Goal: Task Accomplishment & Management: Manage account settings

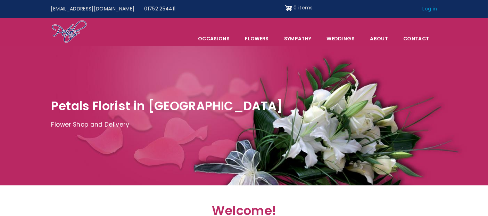
click at [427, 8] on link "Log in" at bounding box center [429, 8] width 24 height 13
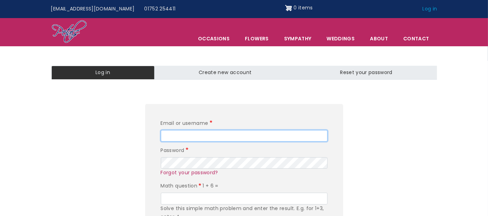
type input "editor"
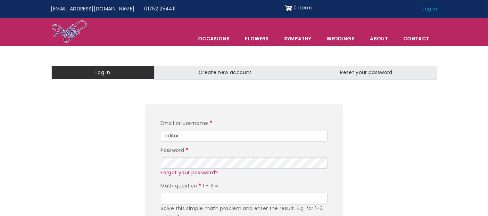
click at [430, 8] on link "Log in" at bounding box center [429, 8] width 24 height 13
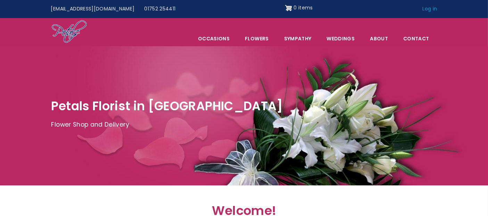
click at [432, 9] on link "Log in" at bounding box center [429, 8] width 24 height 13
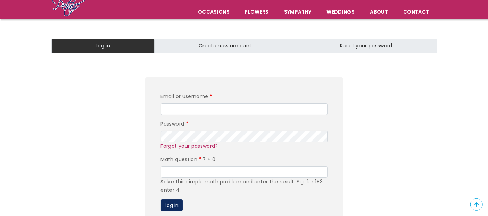
scroll to position [77, 0]
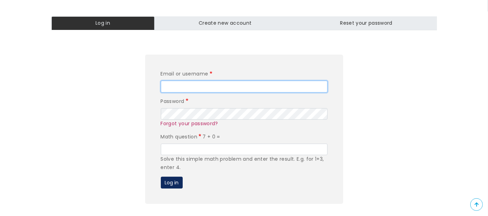
type input "editor"
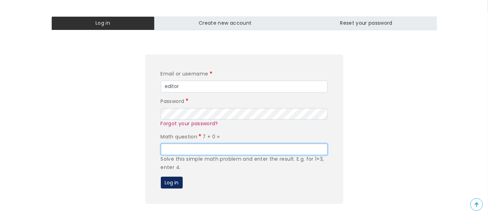
click at [222, 149] on input "Math question" at bounding box center [244, 149] width 167 height 12
type input "7"
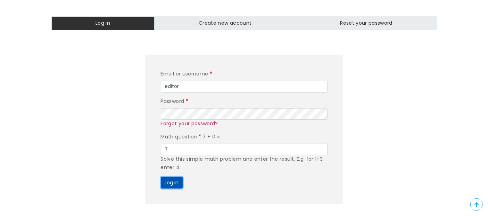
click at [172, 182] on button "Log in" at bounding box center [172, 182] width 22 height 12
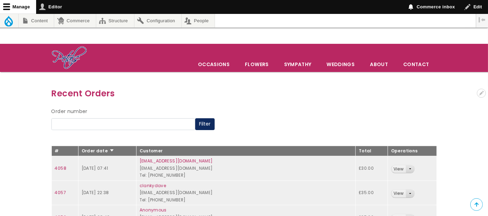
scroll to position [77, 0]
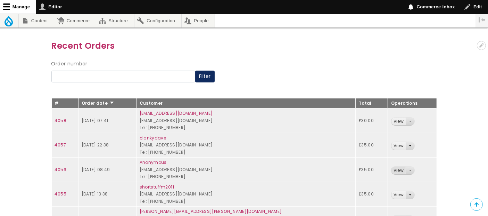
click at [391, 167] on link "View" at bounding box center [398, 170] width 14 height 8
click at [391, 146] on link "View" at bounding box center [398, 146] width 14 height 8
click at [391, 122] on link "View" at bounding box center [398, 121] width 14 height 8
